Goal: Find specific page/section: Find specific page/section

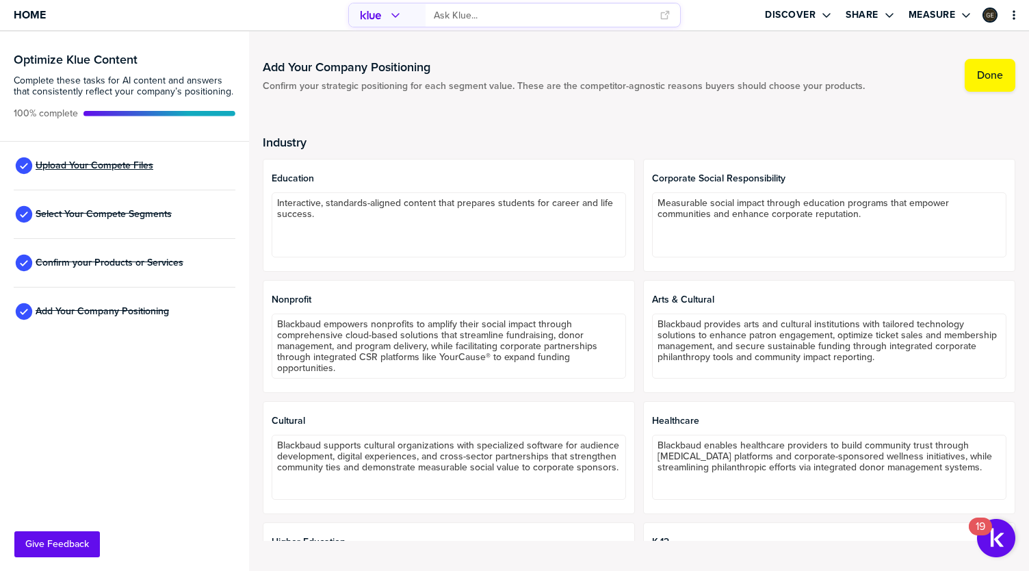
click at [90, 164] on span "Upload Your Compete Files" at bounding box center [95, 165] width 118 height 11
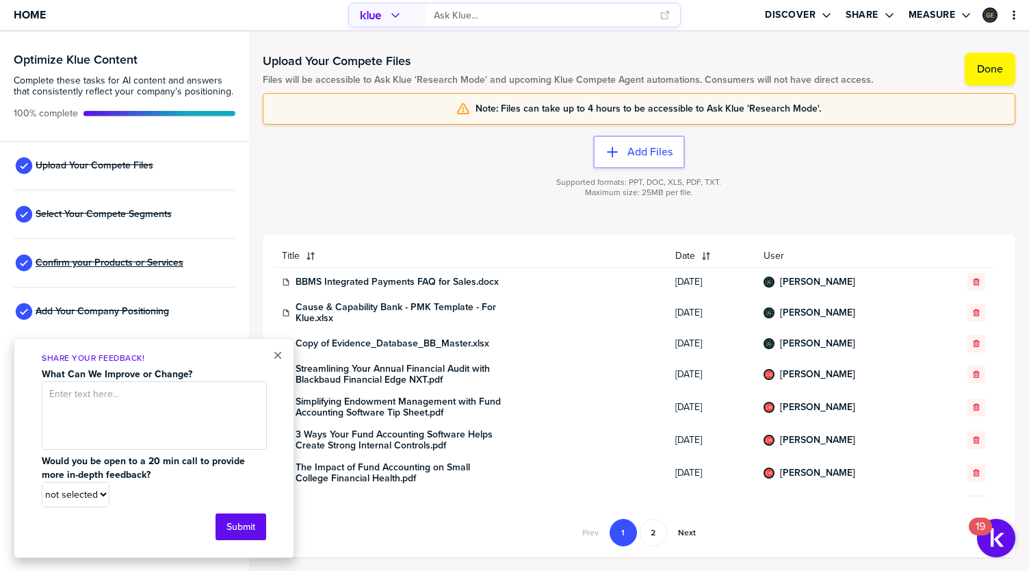
click at [125, 263] on span "Confirm your Products or Services" at bounding box center [110, 262] width 148 height 11
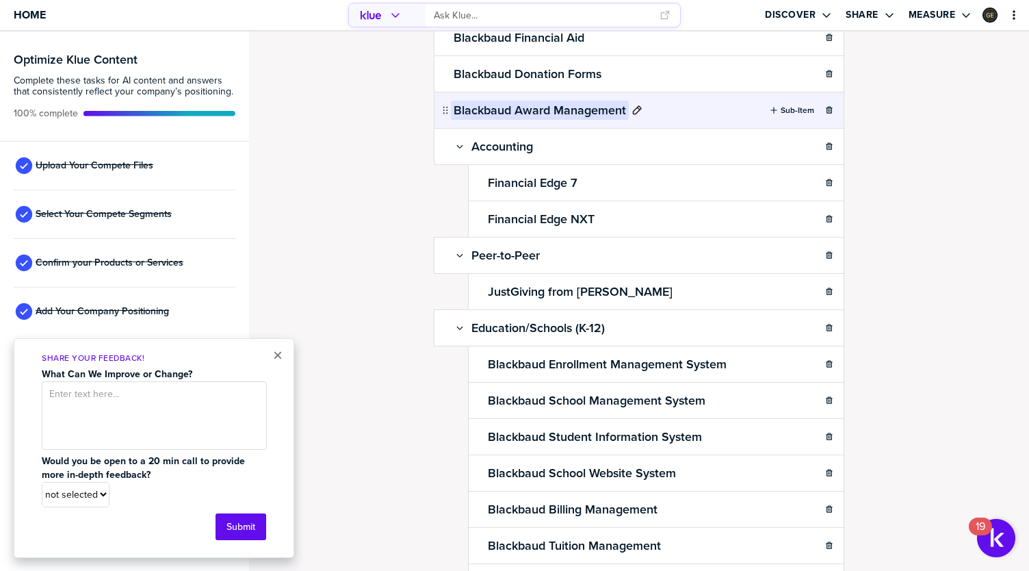
scroll to position [199, 0]
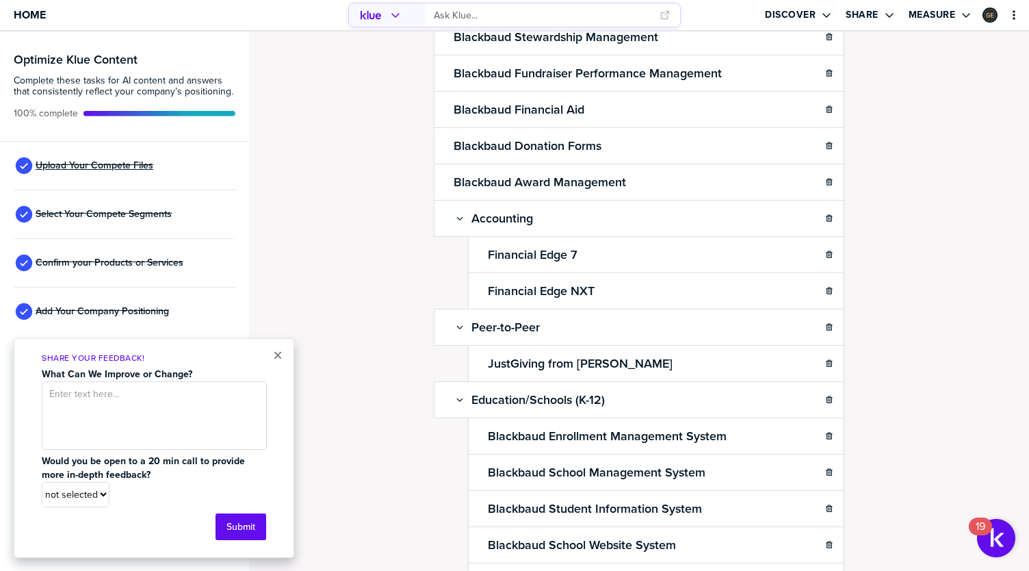
click at [86, 164] on span "Upload Your Compete Files" at bounding box center [95, 165] width 118 height 11
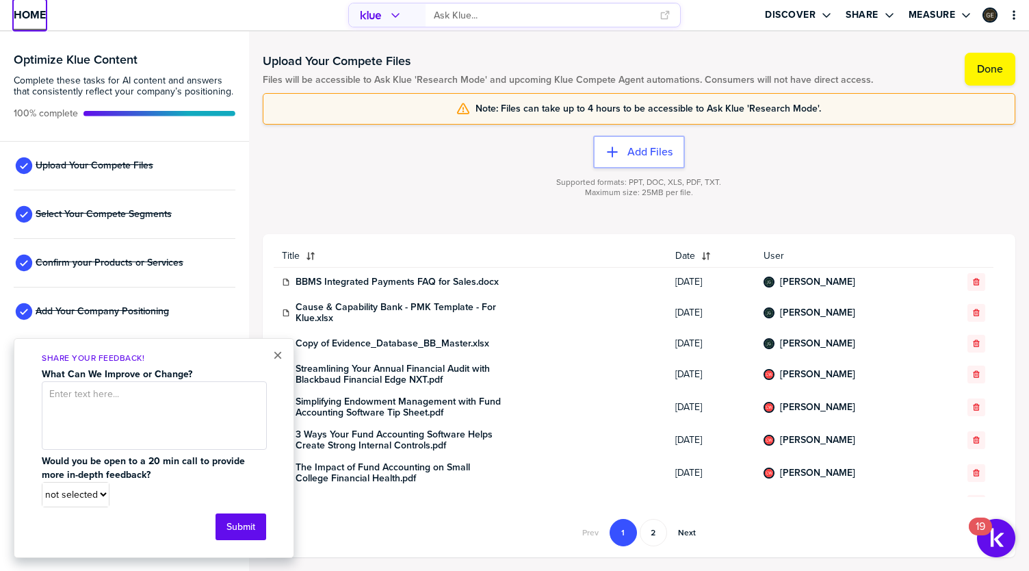
click at [31, 14] on span "Home" at bounding box center [30, 15] width 32 height 12
